Goal: Task Accomplishment & Management: Manage account settings

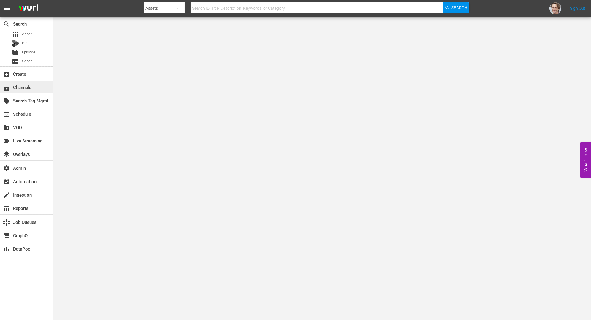
click at [29, 89] on div "subscriptions Channels" at bounding box center [16, 86] width 33 height 5
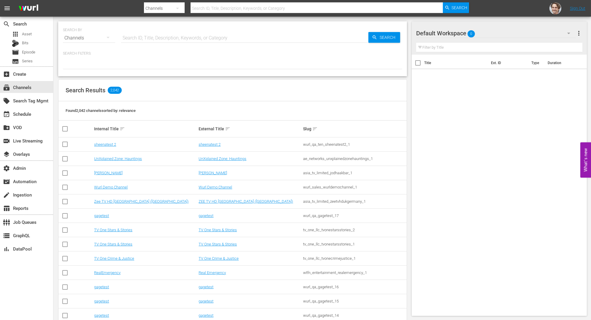
click at [246, 40] on input "text" at bounding box center [244, 38] width 247 height 14
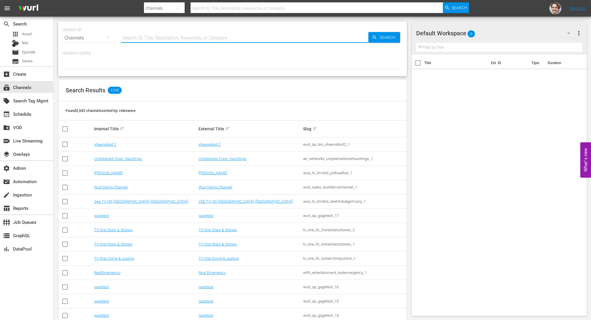
paste input "asia_tv_limited_jodhaakbar_1"
type input "asia_tv_limited_jodhaakbar_1"
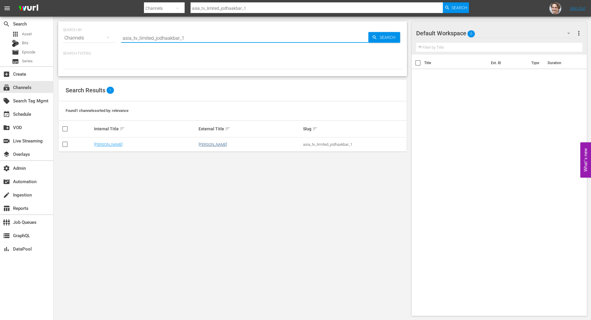
type input "asia_tv_limited_jodhaakbar_1"
click at [210, 143] on link "[PERSON_NAME]" at bounding box center [213, 144] width 29 height 4
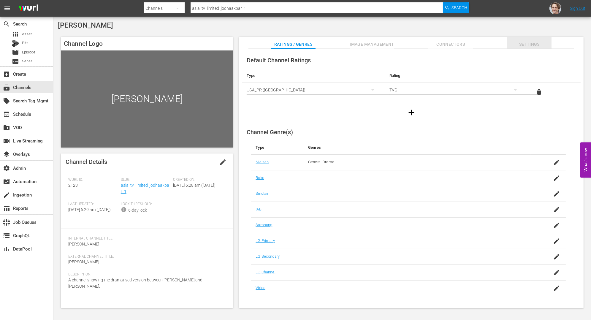
click at [528, 43] on span "Settings" at bounding box center [529, 44] width 45 height 7
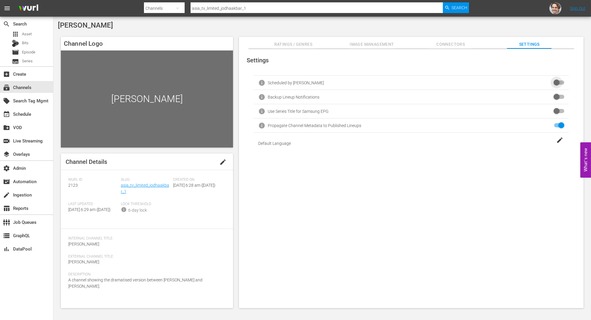
click at [554, 82] on input "checkbox" at bounding box center [558, 82] width 13 height 7
click at [27, 115] on div "event_available Schedule" at bounding box center [16, 112] width 33 height 5
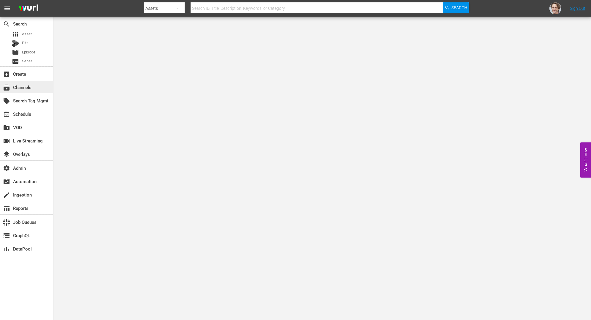
click at [21, 92] on div "subscriptions Channels" at bounding box center [26, 87] width 53 height 12
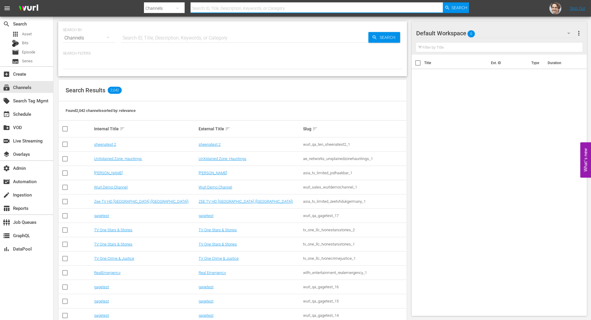
click at [300, 9] on input "text" at bounding box center [317, 8] width 252 height 14
paste input "tv_one_llc_tvonestarsstories_1"
type input "tv_one_llc_tvonestarsstories_1"
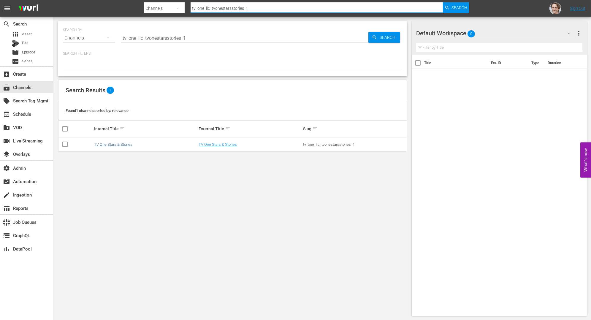
type input "tv_one_llc_tvonestarsstories_1"
click at [114, 142] on td "TV One Stars & Stories" at bounding box center [145, 145] width 105 height 14
click at [115, 143] on link "TV One Stars & Stories" at bounding box center [113, 144] width 38 height 4
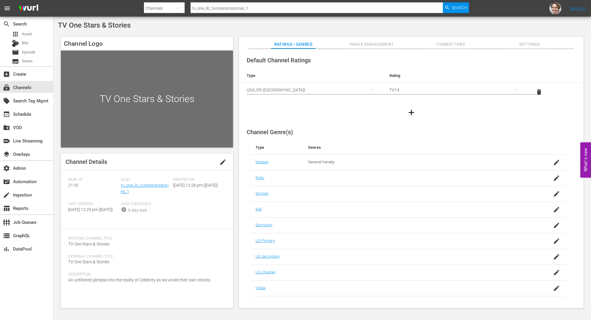
click at [529, 44] on span "Settings" at bounding box center [529, 44] width 45 height 7
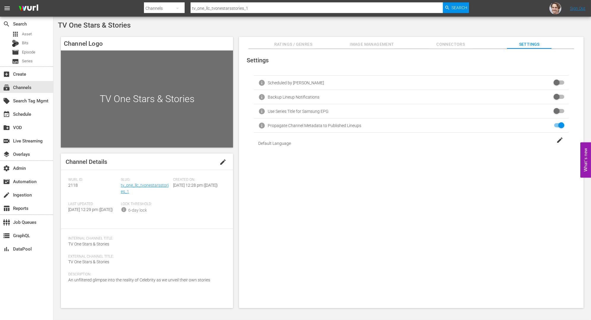
click at [556, 82] on input "checkbox" at bounding box center [558, 82] width 13 height 7
click at [87, 26] on span "TV One Stars & Stories" at bounding box center [94, 25] width 73 height 8
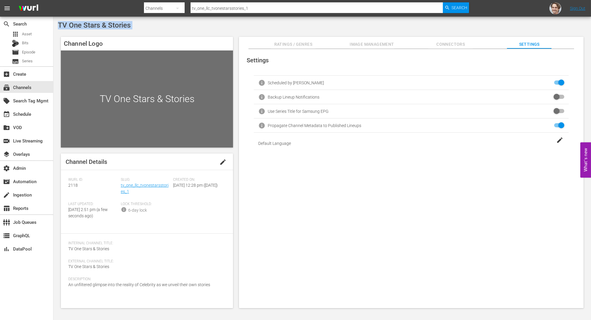
click at [87, 26] on span "TV One Stars & Stories" at bounding box center [94, 25] width 73 height 8
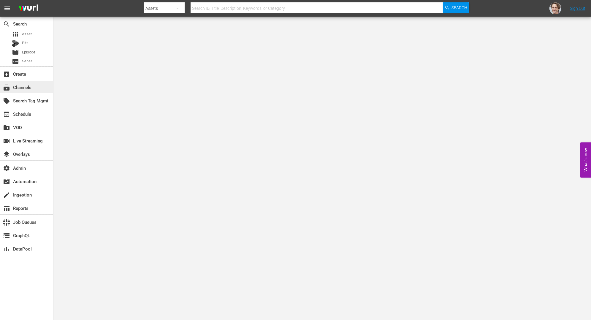
click at [34, 87] on div "subscriptions Channels" at bounding box center [26, 87] width 53 height 12
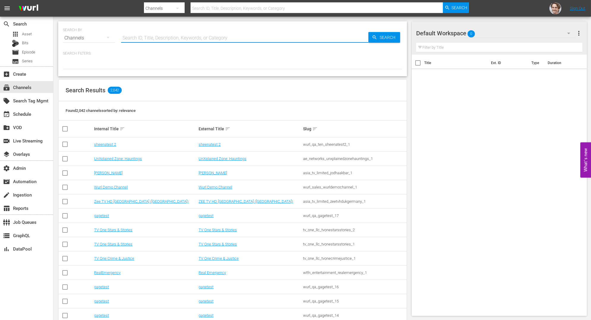
click at [272, 40] on input "text" at bounding box center [244, 38] width 247 height 14
paste input "tv_one_llc_tvonecrimejustice_1"
type input "tv_one_llc_tvonecrimejustice_1"
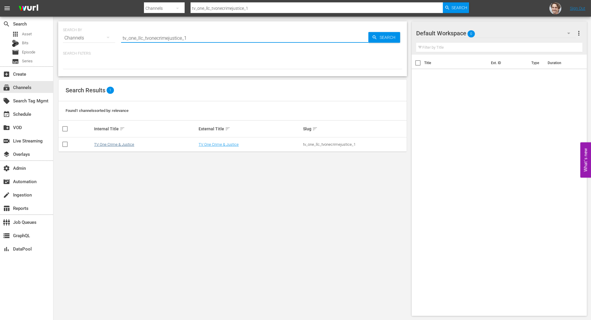
type input "tv_one_llc_tvonecrimejustice_1"
click at [116, 143] on link "TV One Crime & Justice" at bounding box center [114, 144] width 40 height 4
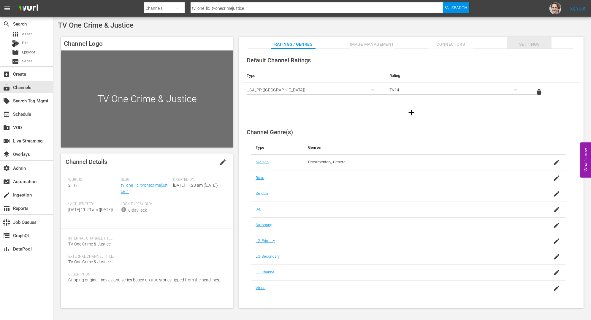
click at [532, 42] on span "Settings" at bounding box center [529, 44] width 45 height 7
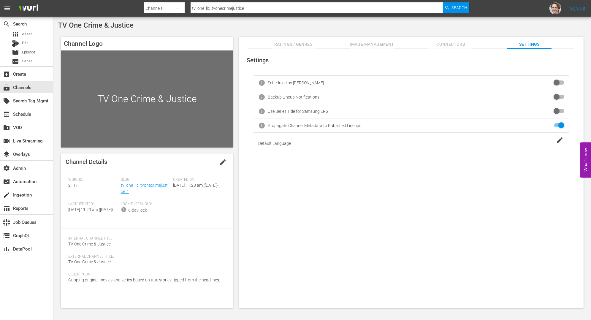
click at [532, 81] on input "checkbox" at bounding box center [558, 82] width 13 height 7
click at [392, 271] on div "Settings info Scheduled by Wurl info Backup Lineup Notifications info Use Serie…" at bounding box center [411, 179] width 345 height 260
click at [115, 26] on span "TV One Crime & Justice" at bounding box center [96, 25] width 76 height 8
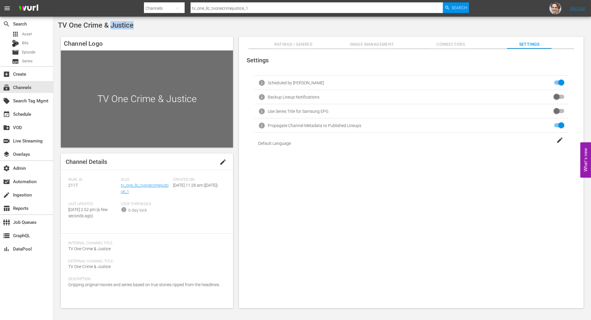
click at [115, 26] on span "TV One Crime & Justice" at bounding box center [96, 25] width 76 height 8
copy div "TV One Crime & Justice"
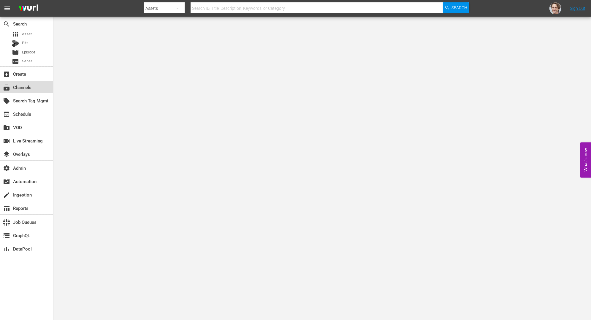
click at [25, 87] on div "subscriptions Channels" at bounding box center [16, 86] width 33 height 5
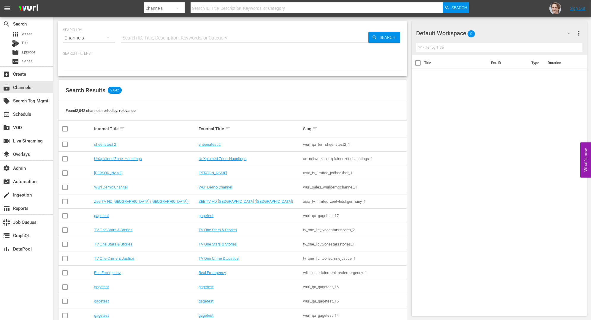
click at [258, 39] on input "text" at bounding box center [244, 38] width 247 height 14
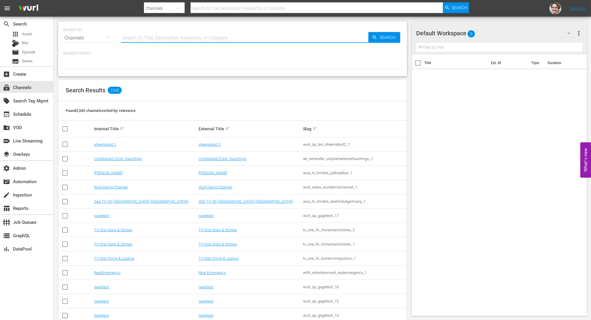
paste input "imdb_tv_upload_1"
type input "imdb_tv_upload_1"
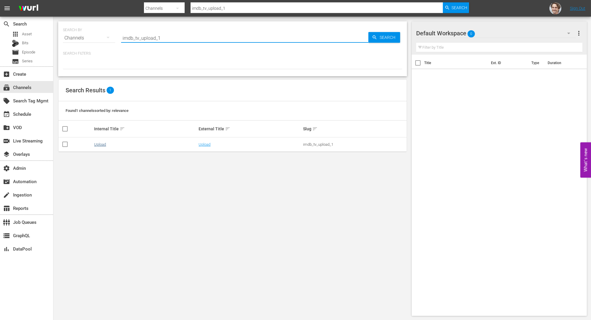
type input "imdb_tv_upload_1"
click at [102, 146] on link "Upload" at bounding box center [100, 144] width 12 height 4
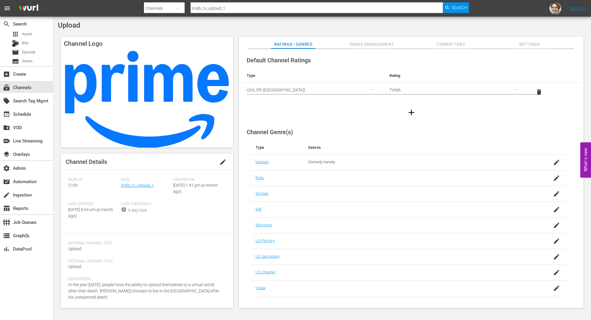
click at [525, 44] on span "Settings" at bounding box center [529, 44] width 45 height 7
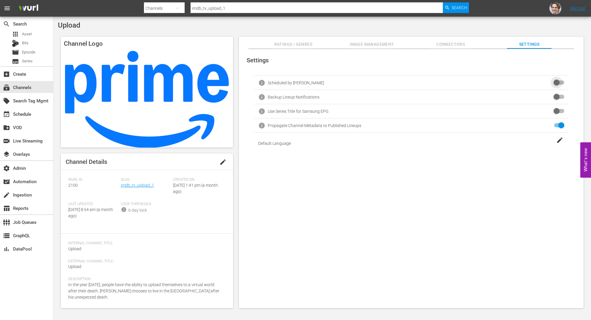
click at [558, 82] on input "checkbox" at bounding box center [558, 82] width 13 height 7
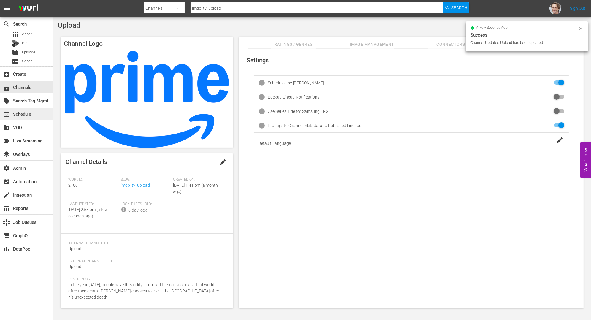
click at [27, 113] on div "event_available Schedule" at bounding box center [16, 112] width 33 height 5
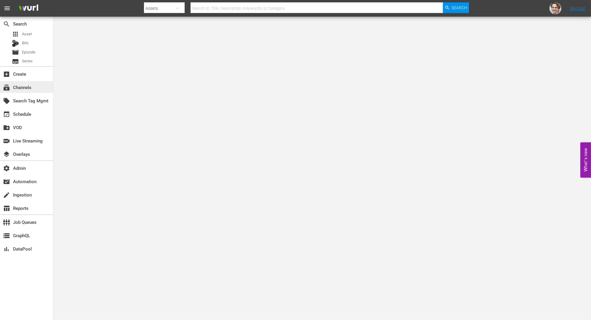
click at [30, 86] on div "subscriptions Channels" at bounding box center [16, 86] width 33 height 5
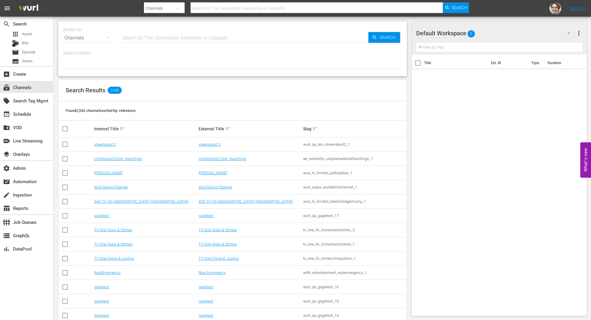
click at [238, 37] on input "text" at bounding box center [244, 38] width 247 height 14
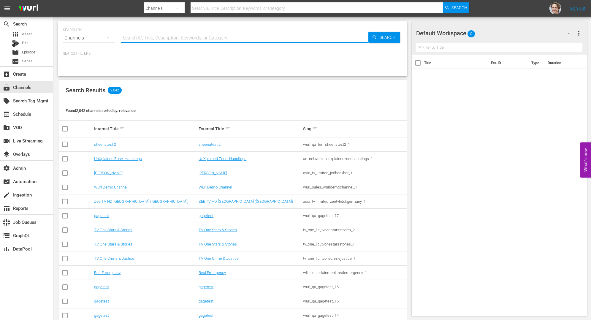
paste input "amc_networks_bridezillas_1"
type input "amc_networks_bridezillas_1"
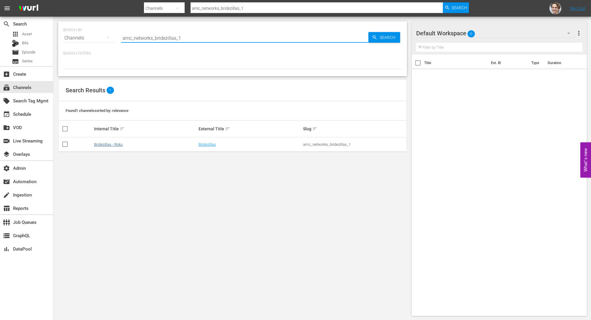
type input "amc_networks_bridezillas_1"
click at [108, 143] on link "Bridezillas - Roku" at bounding box center [108, 144] width 29 height 4
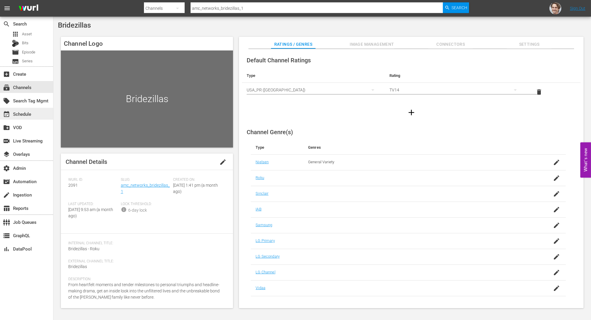
click at [24, 114] on div "event_available Schedule" at bounding box center [16, 112] width 33 height 5
click at [533, 44] on span "Settings" at bounding box center [529, 44] width 45 height 7
